Goal: Information Seeking & Learning: Learn about a topic

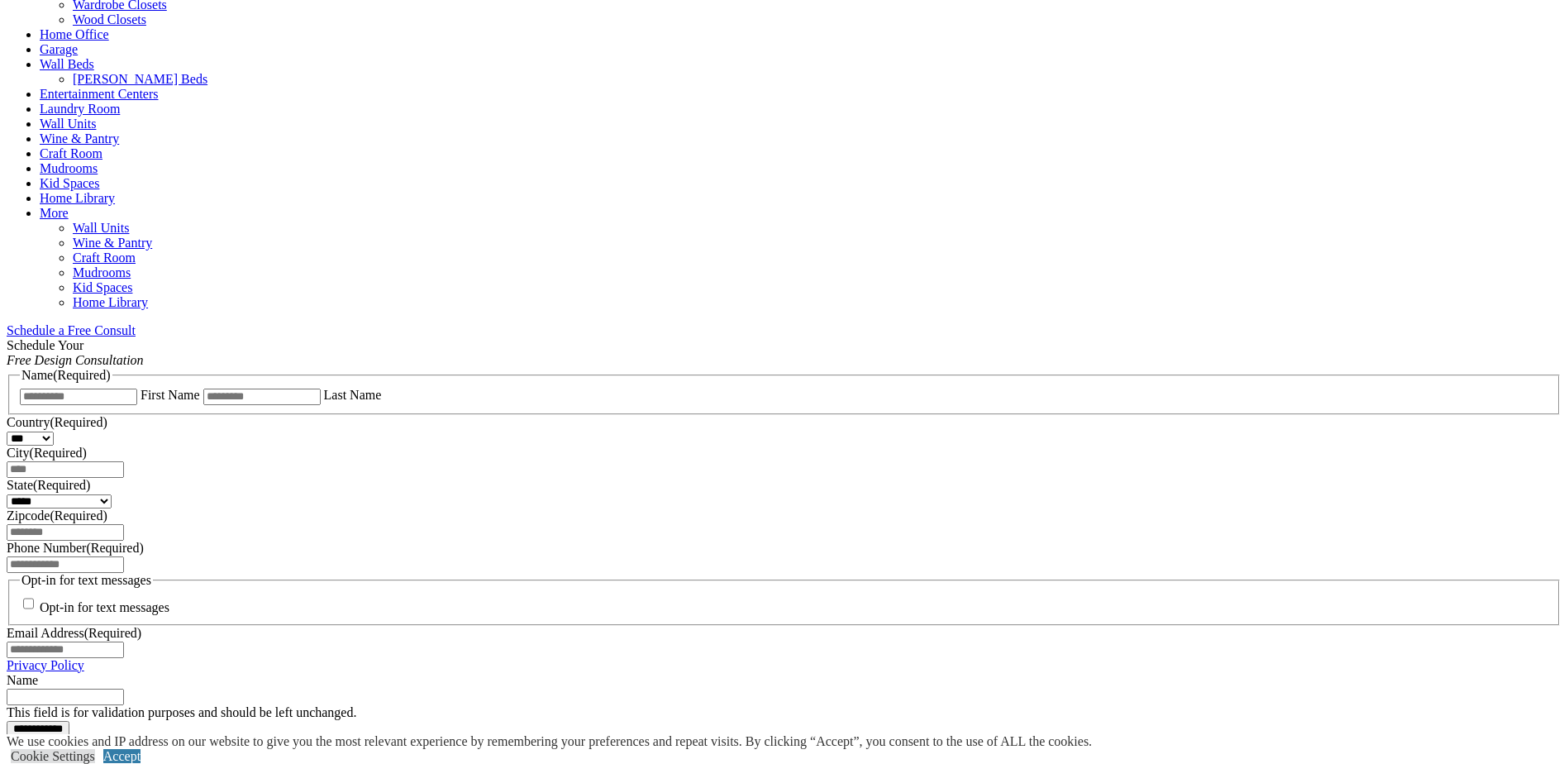
scroll to position [579, 0]
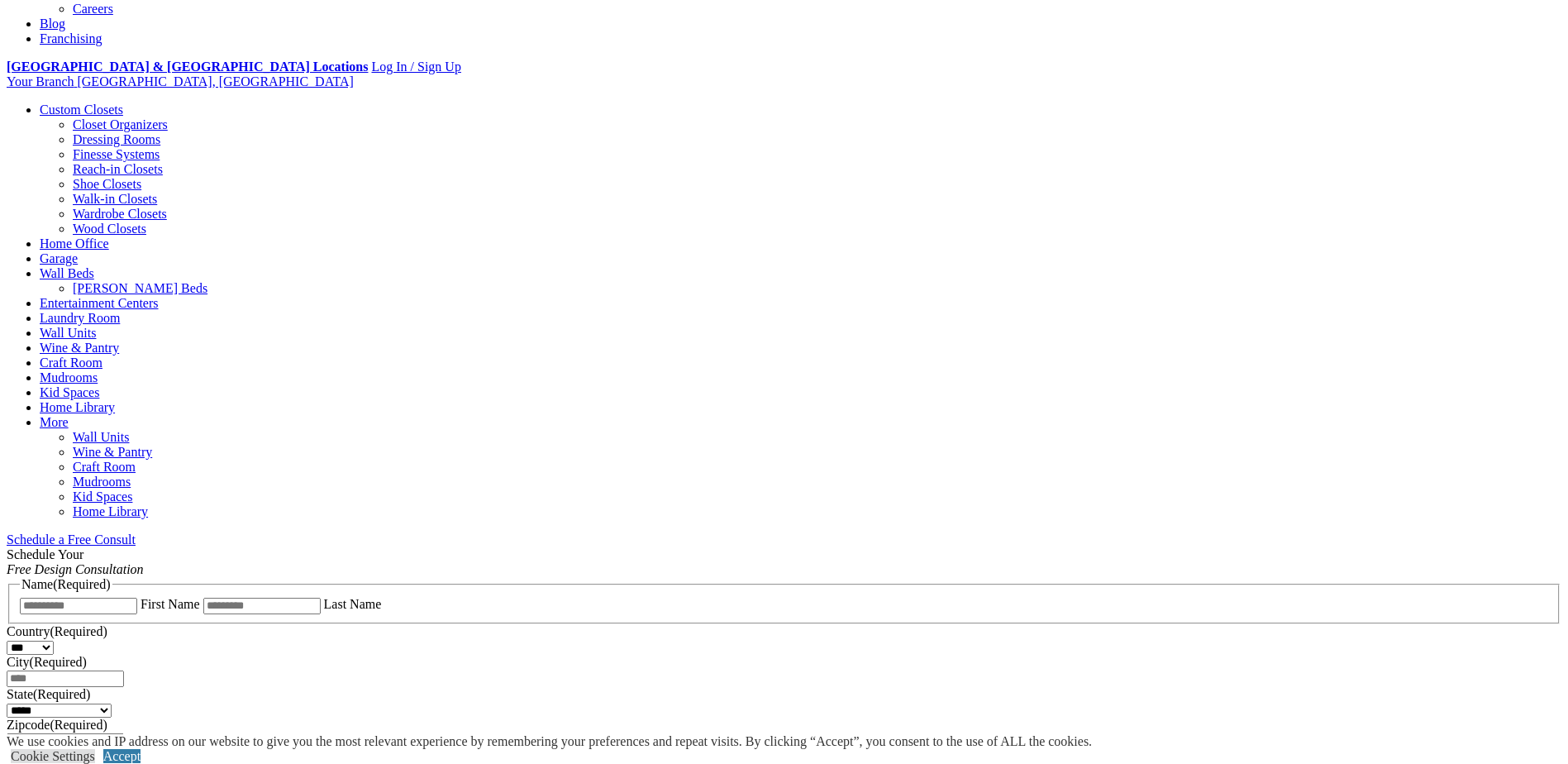
click at [168, 117] on link "Closet Organizers" at bounding box center [120, 124] width 95 height 14
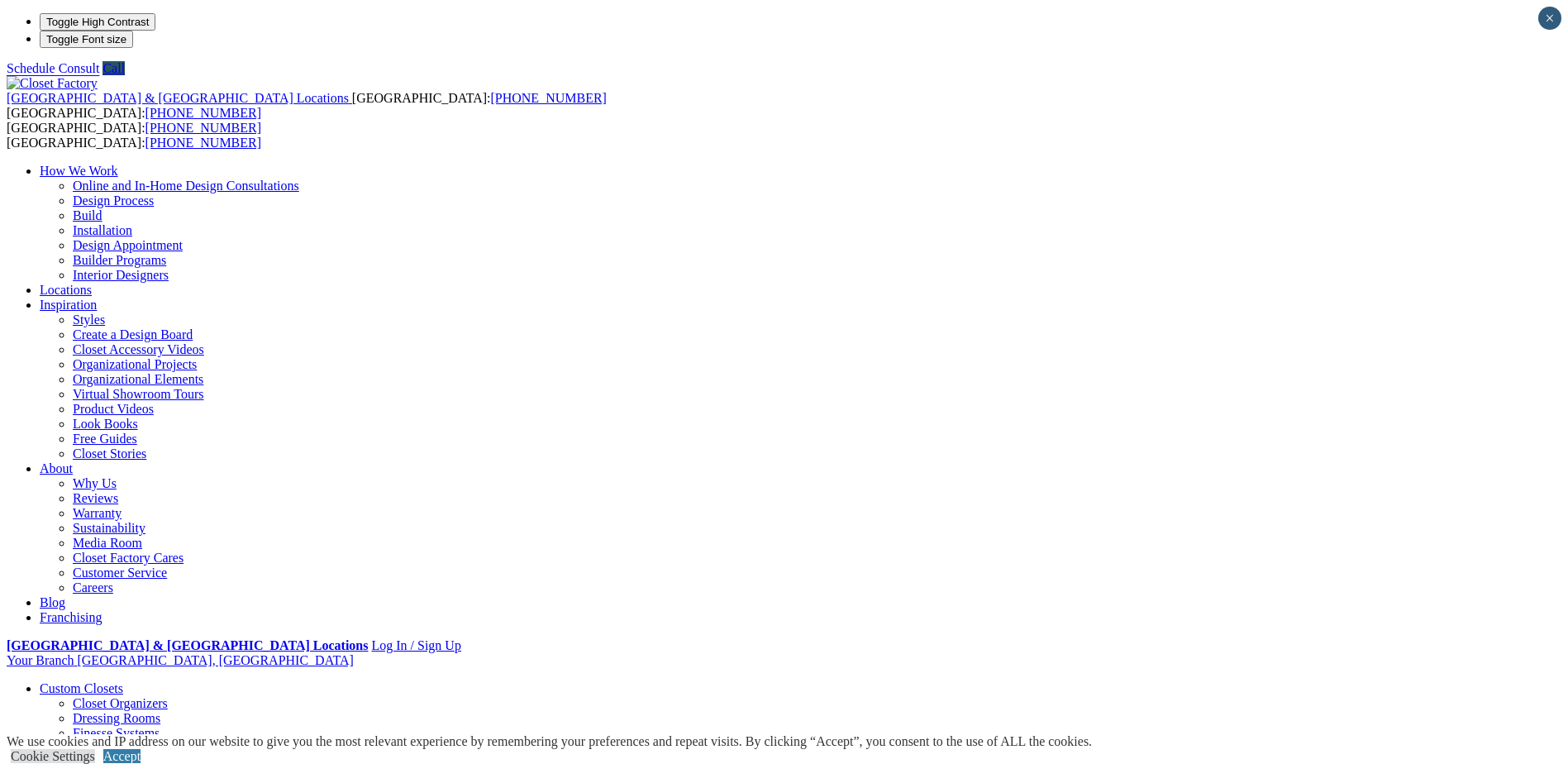
click at [157, 763] on link "Walk-in Closets" at bounding box center [114, 777] width 84 height 14
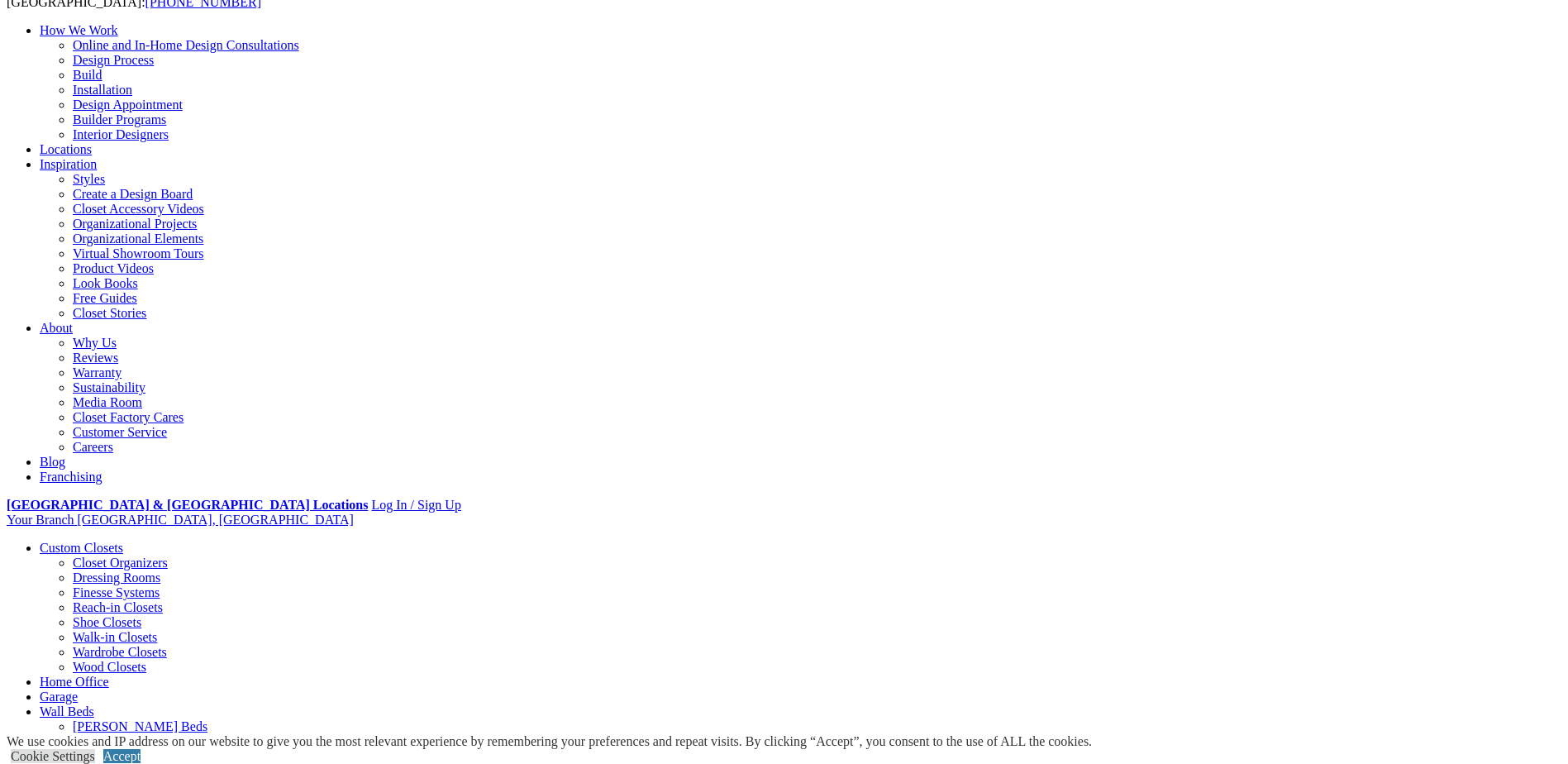
scroll to position [52, 0]
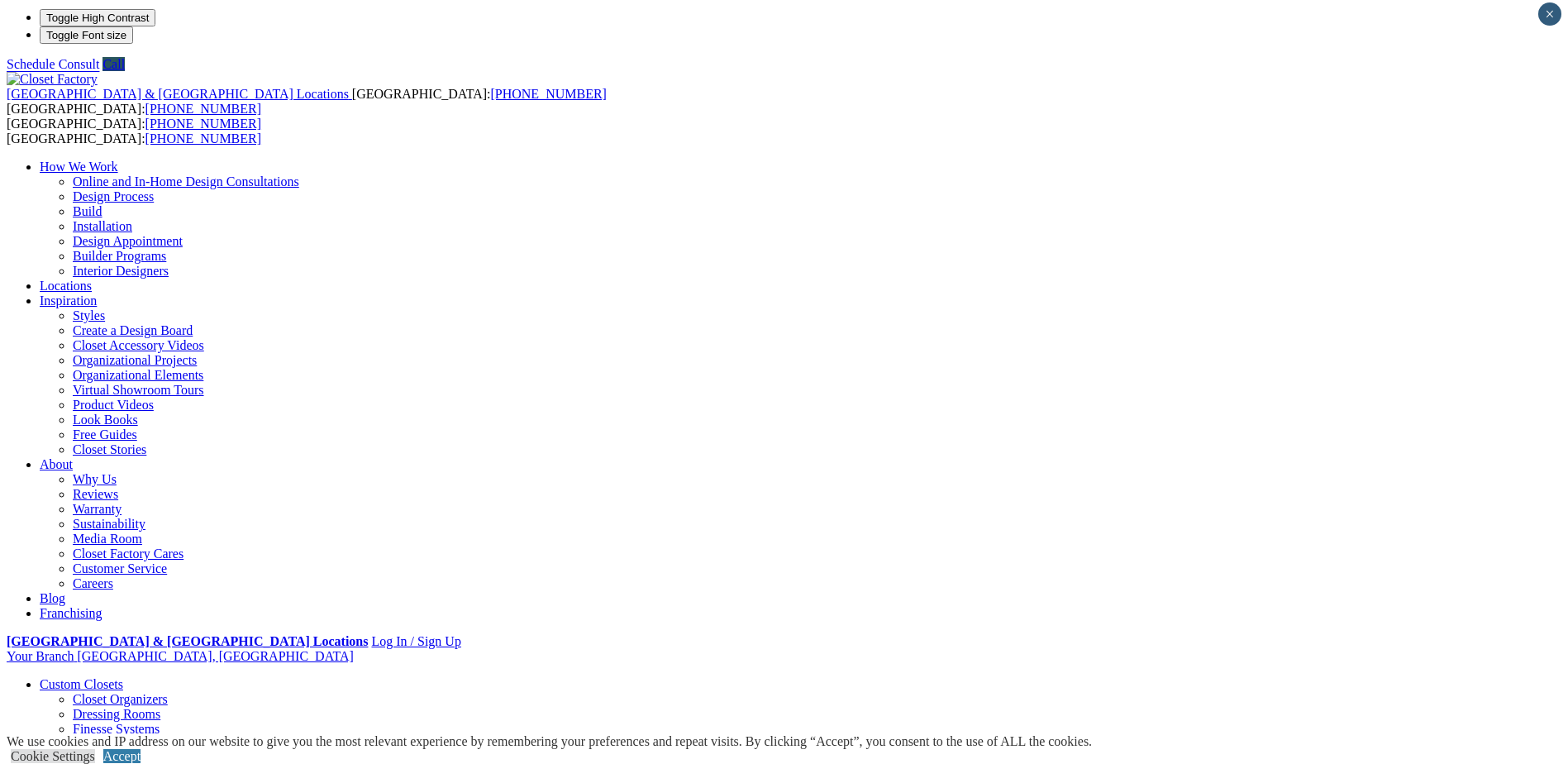
scroll to position [0, 0]
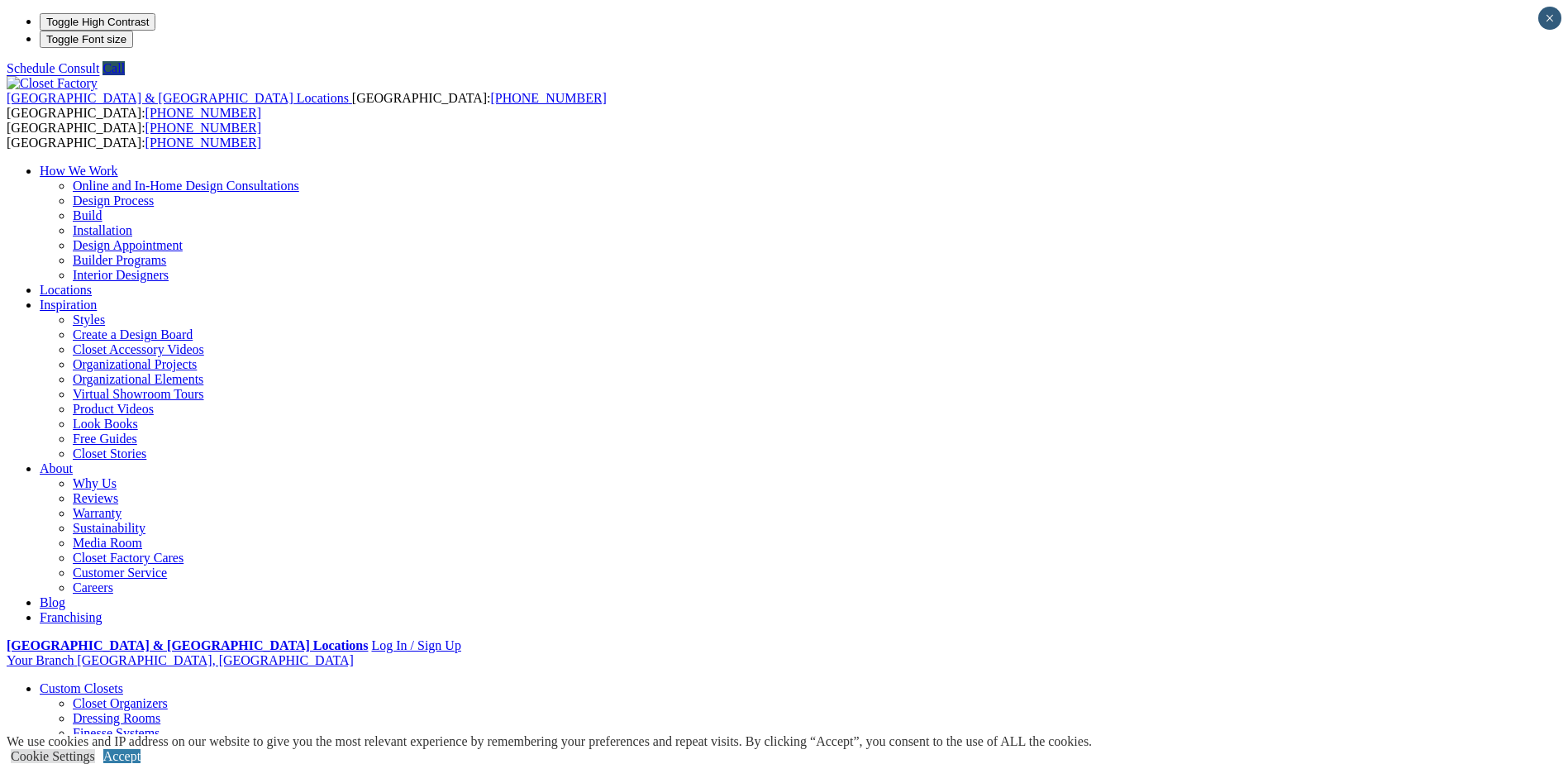
click at [163, 741] on link "Reach-in Closets" at bounding box center [118, 747] width 90 height 14
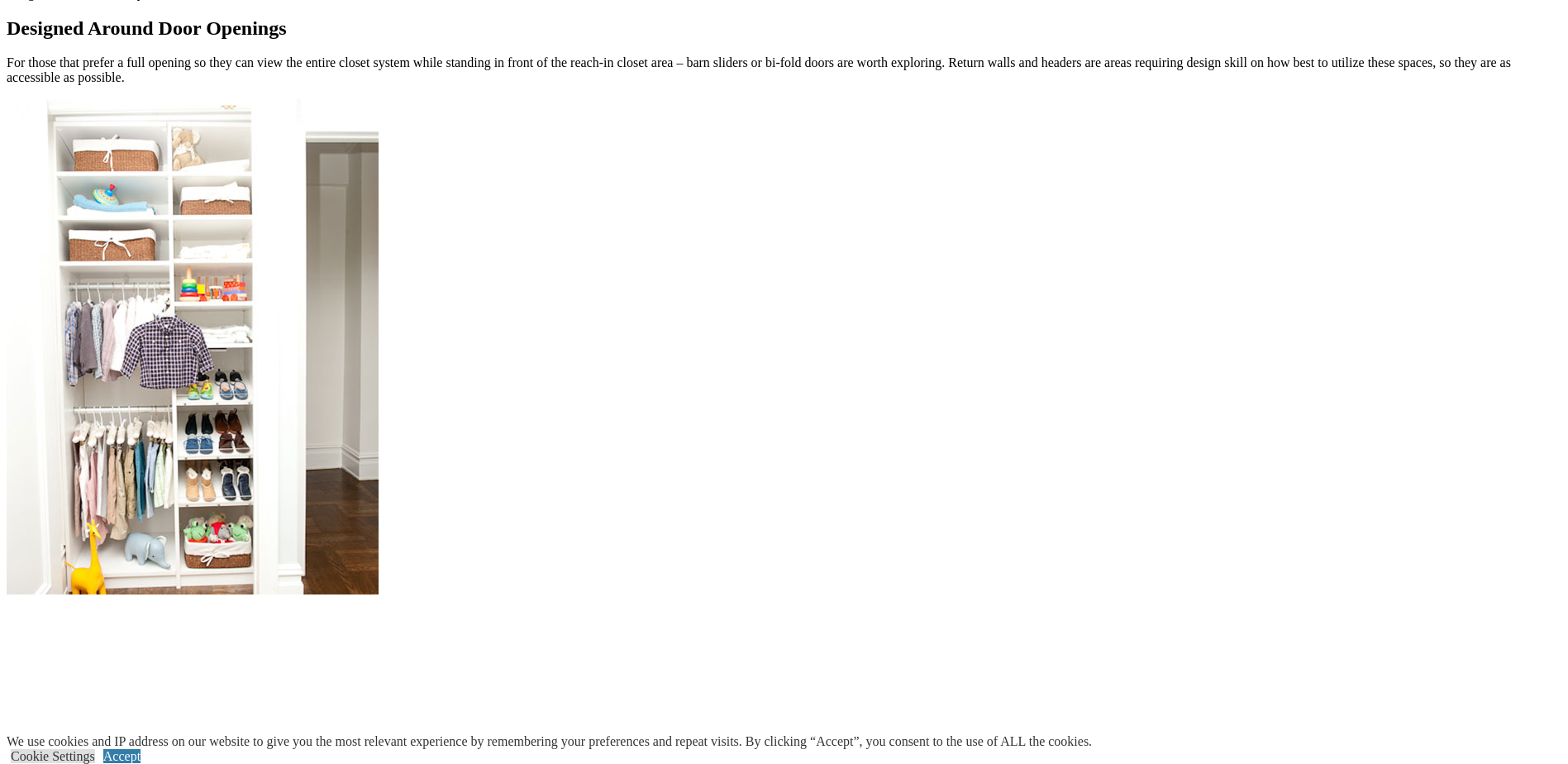
scroll to position [1571, 0]
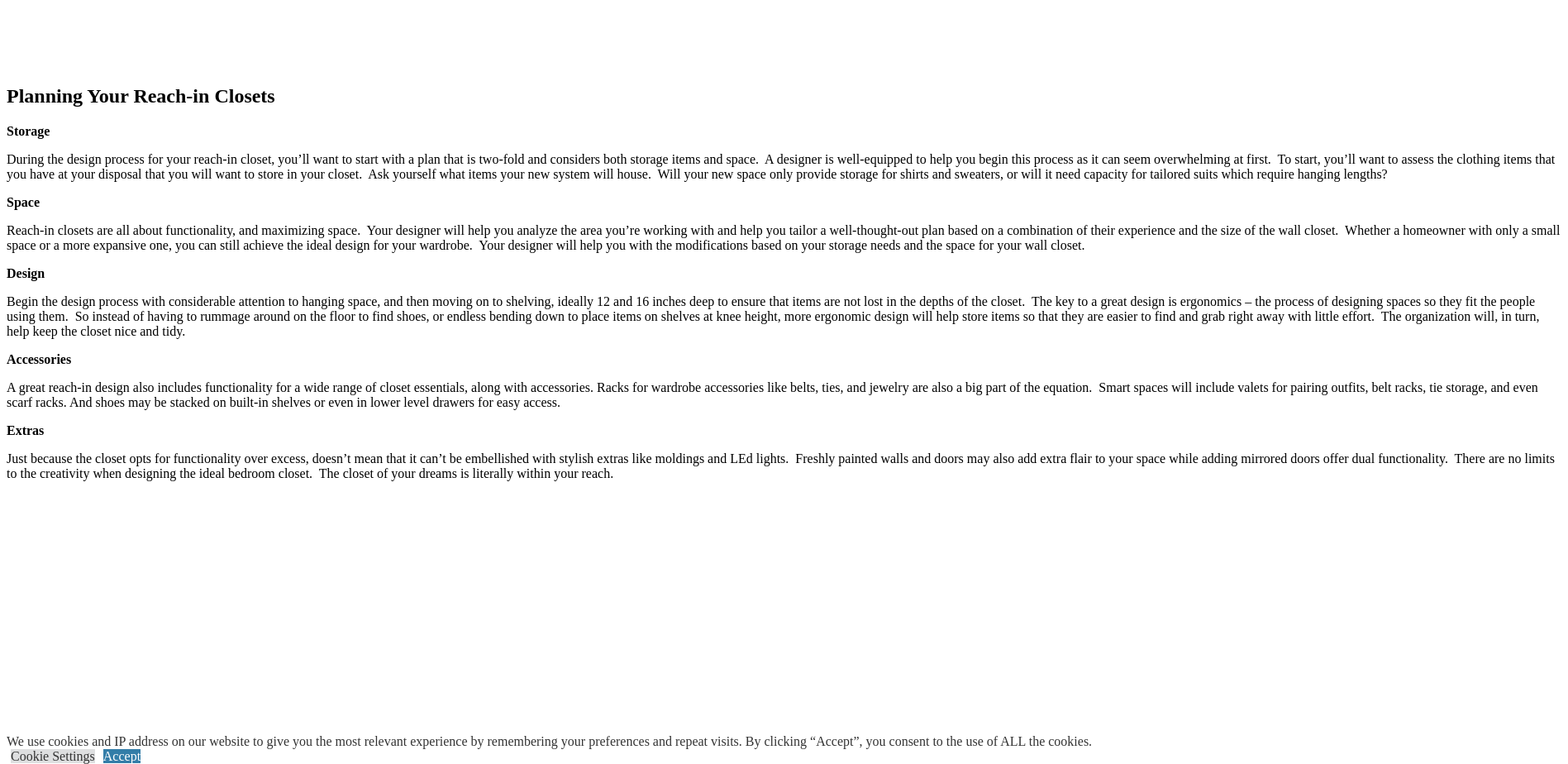
scroll to position [2150, 0]
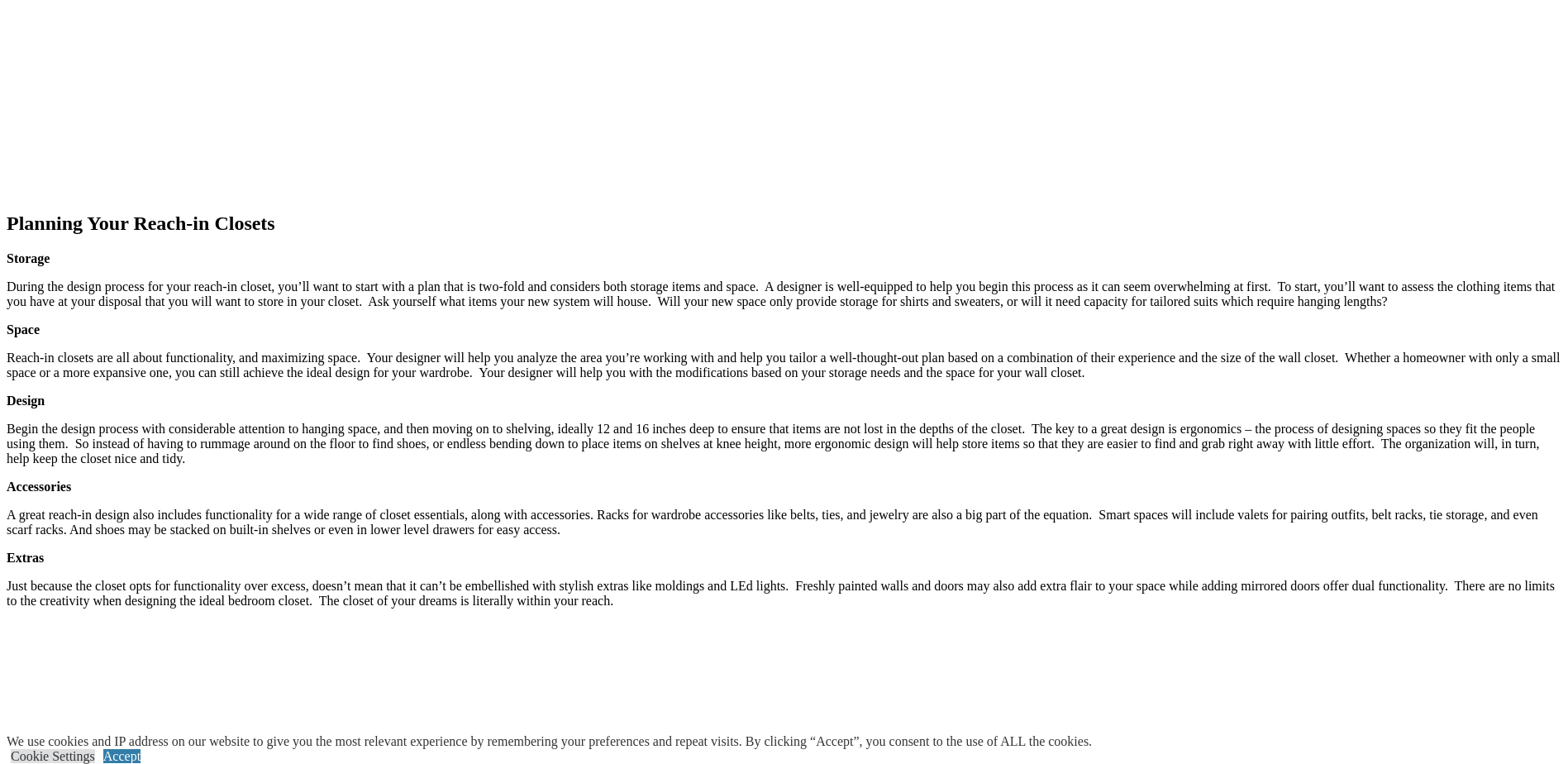
scroll to position [2067, 0]
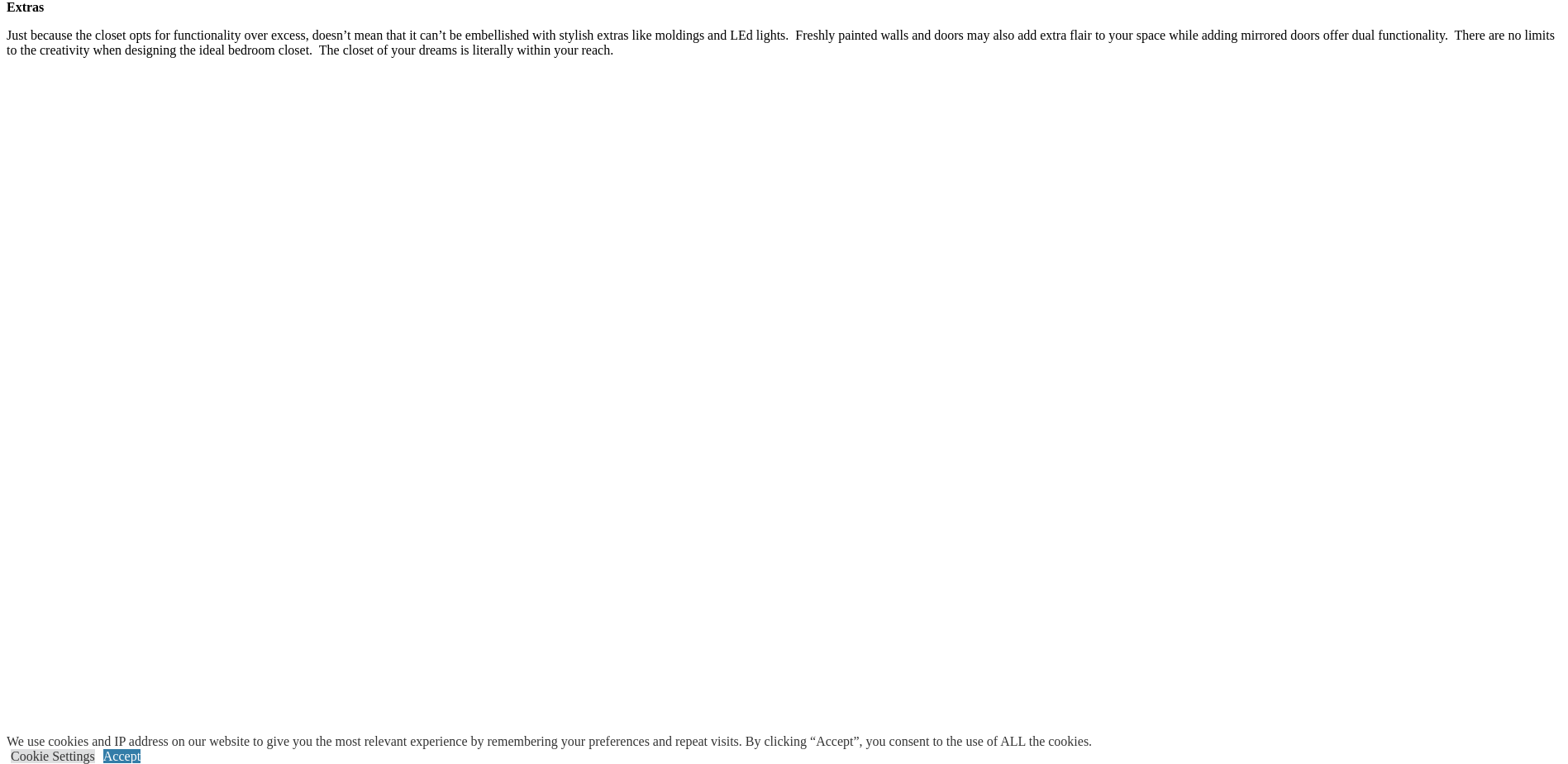
scroll to position [1985, 0]
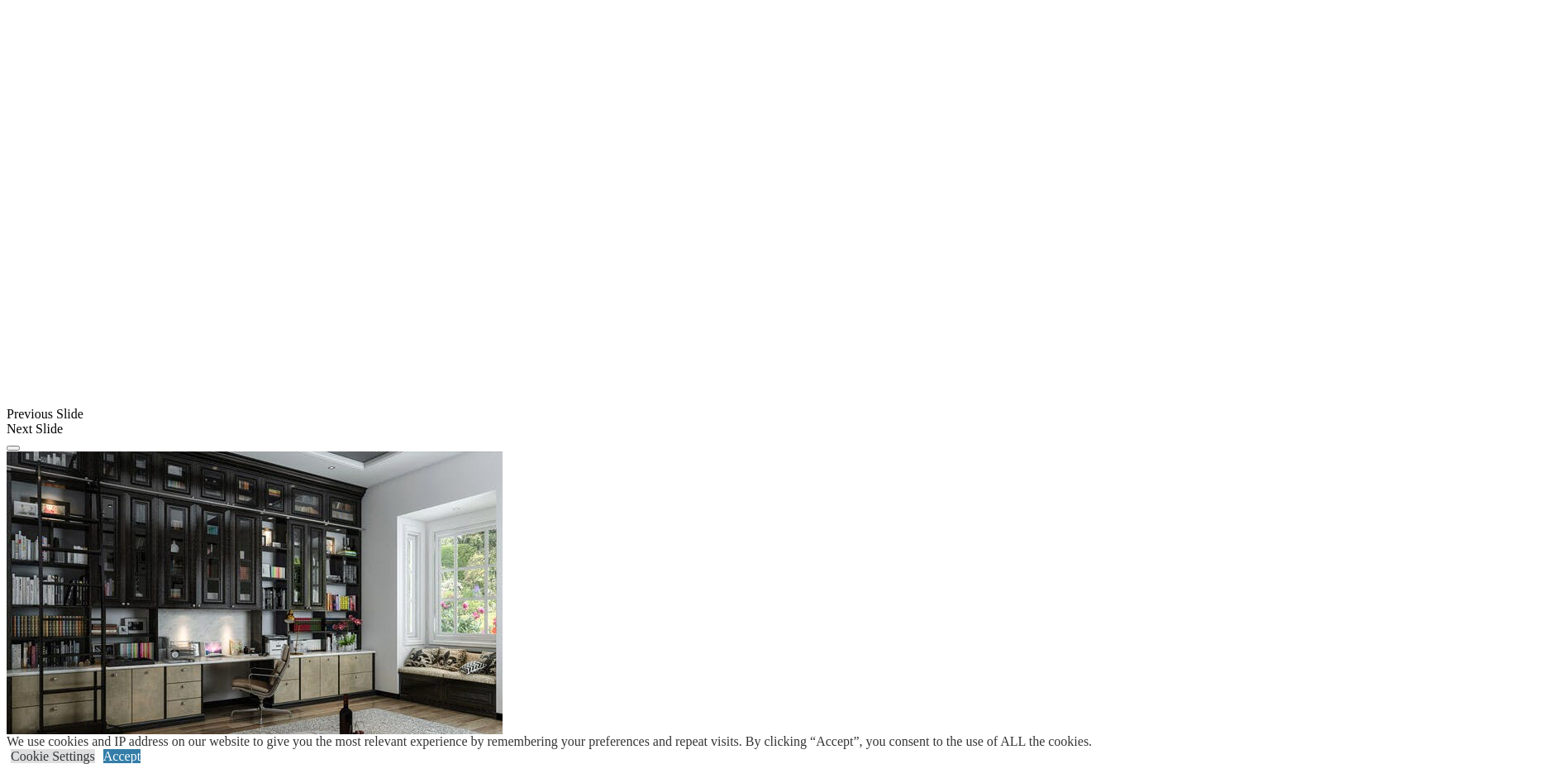
scroll to position [744, 0]
